Goal: Information Seeking & Learning: Learn about a topic

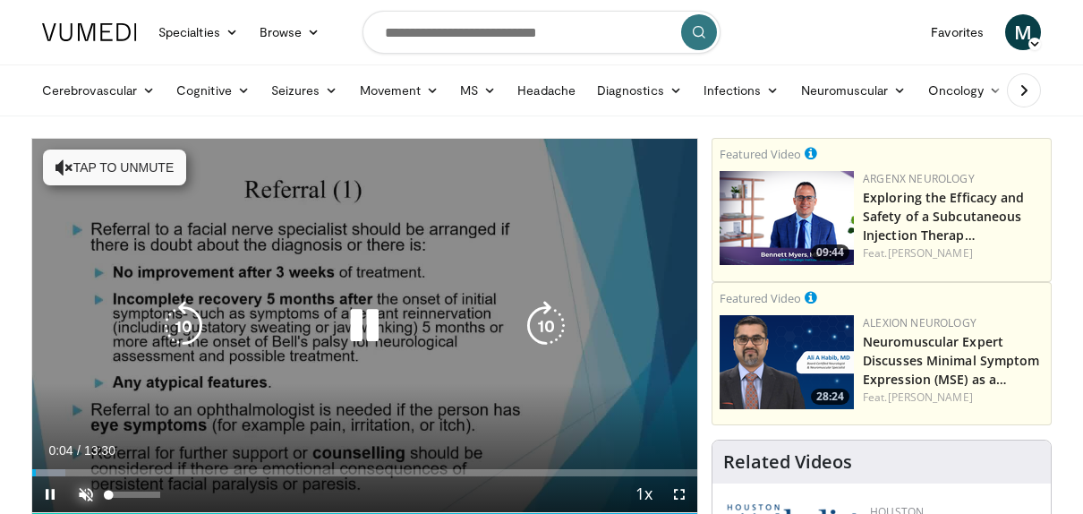
click at [83, 486] on span "Video Player" at bounding box center [86, 494] width 36 height 36
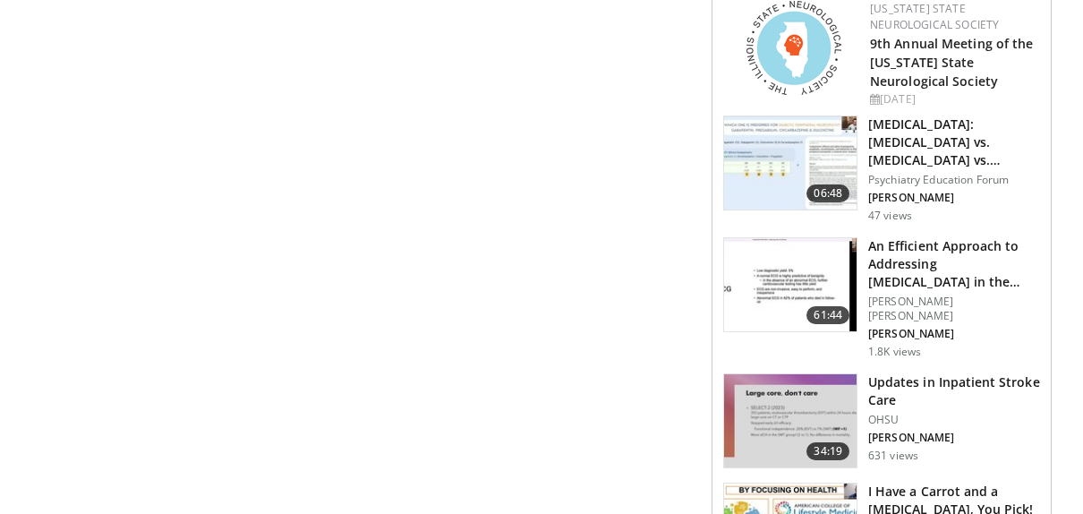
scroll to position [985, 0]
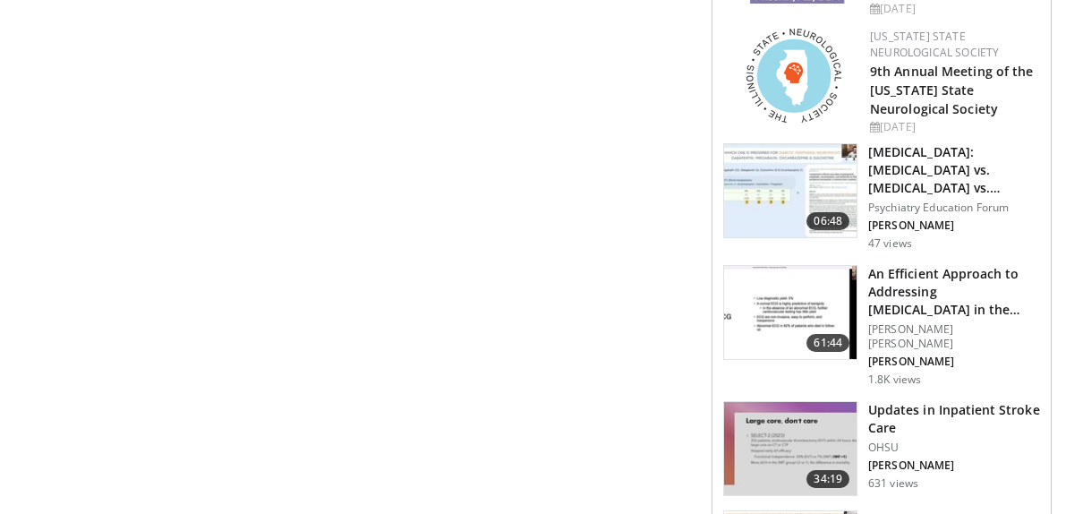
click at [789, 161] on img at bounding box center [790, 190] width 132 height 93
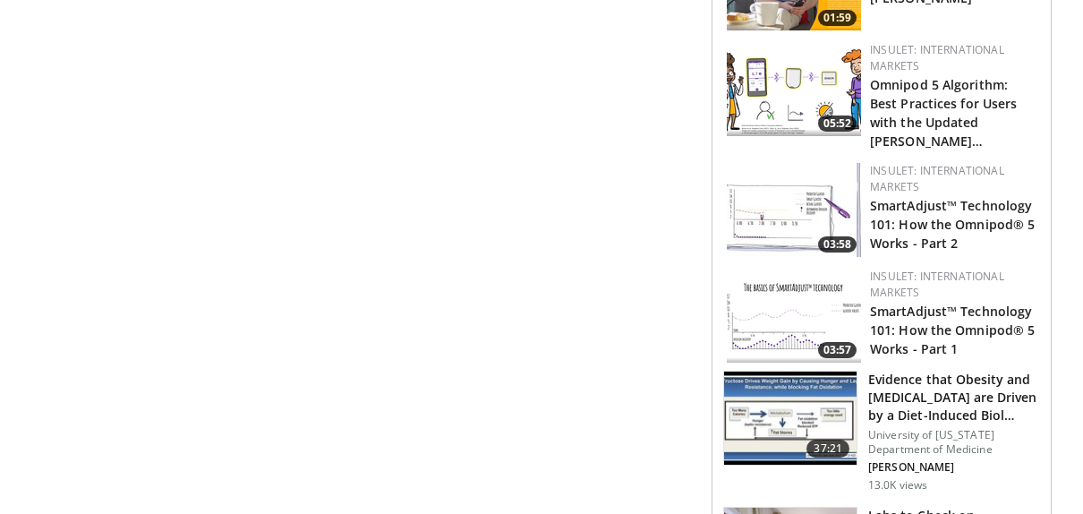
scroll to position [1432, 0]
